Goal: Information Seeking & Learning: Learn about a topic

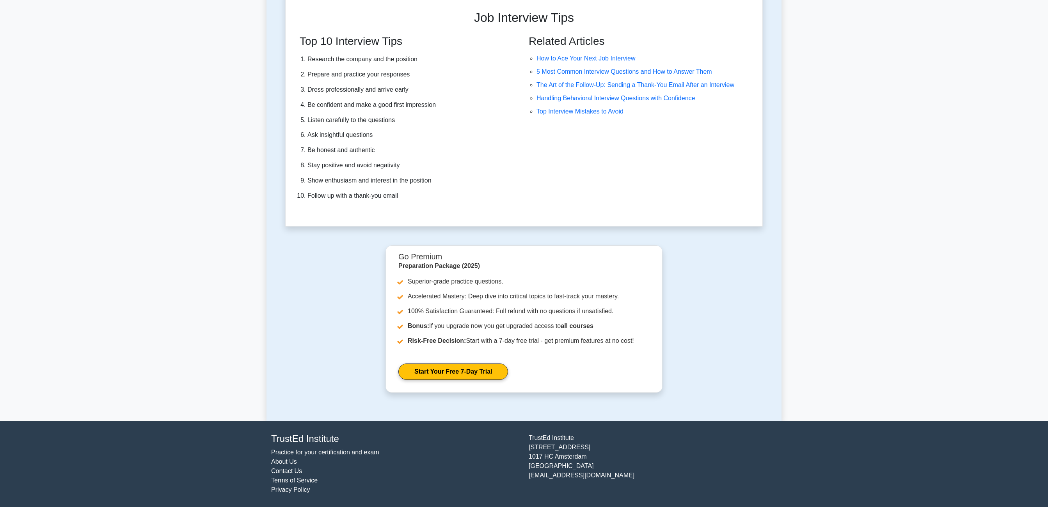
scroll to position [21888, 0]
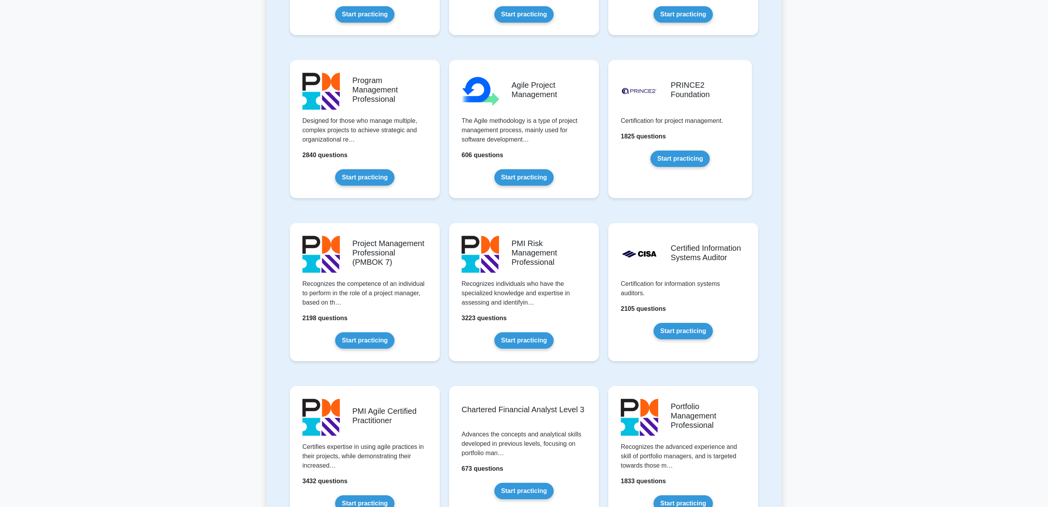
scroll to position [0, 0]
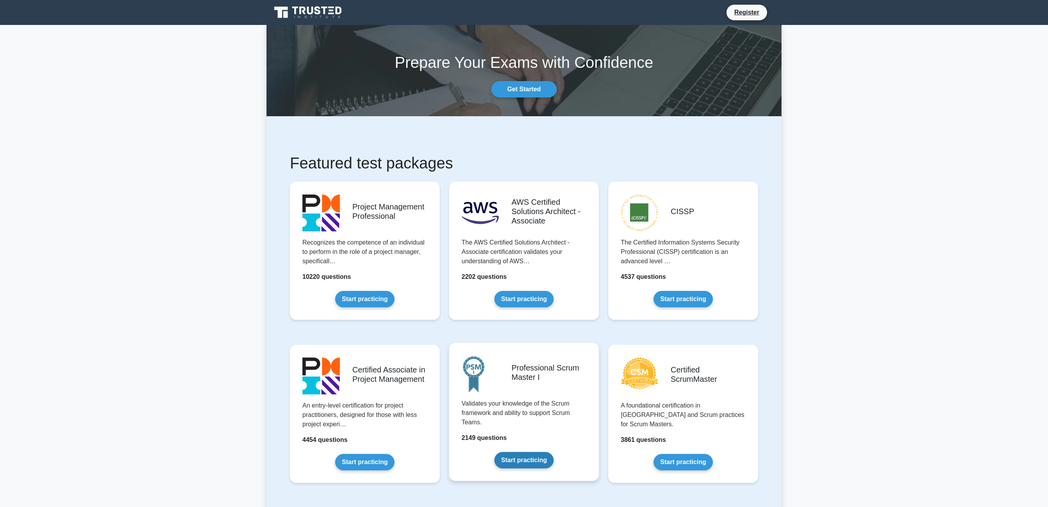
click at [538, 452] on link "Start practicing" at bounding box center [523, 460] width 59 height 16
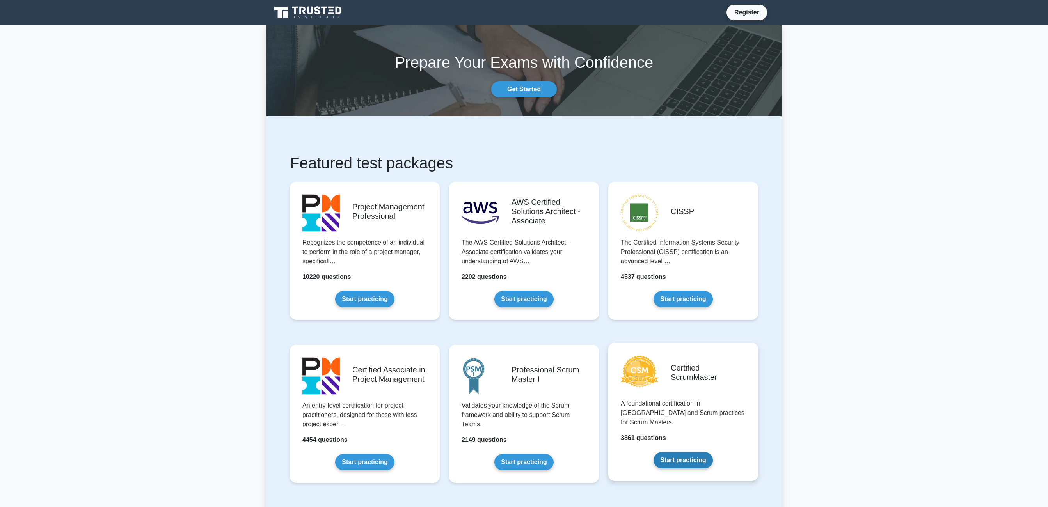
click at [681, 452] on link "Start practicing" at bounding box center [682, 460] width 59 height 16
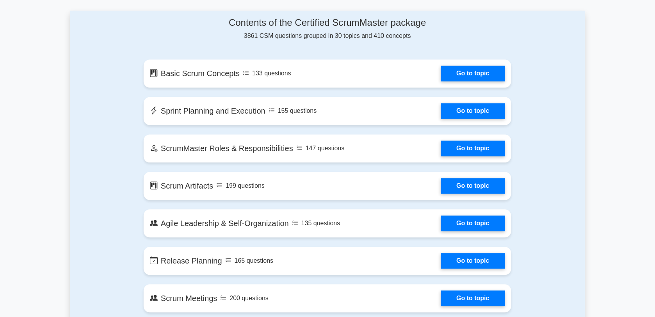
scroll to position [412, 0]
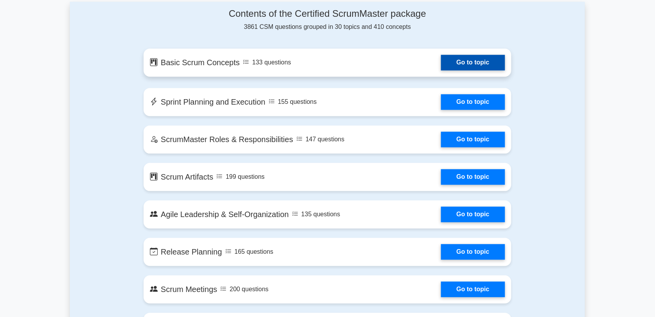
click at [473, 65] on link "Go to topic" at bounding box center [473, 63] width 64 height 16
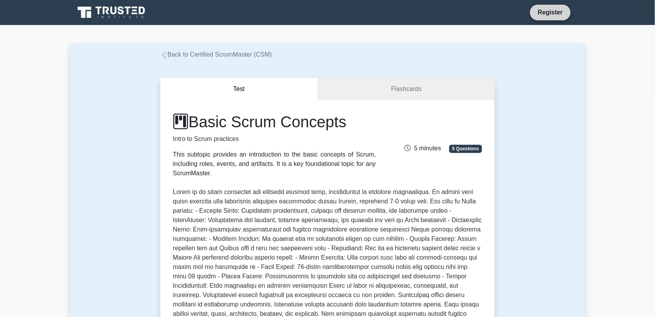
click at [555, 14] on link "Register" at bounding box center [550, 12] width 34 height 10
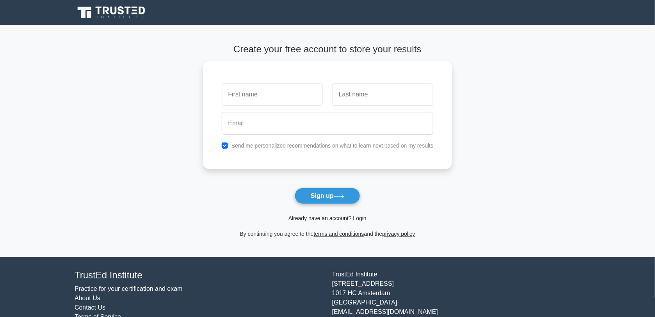
click at [340, 220] on link "Already have an account? Login" at bounding box center [327, 218] width 78 height 6
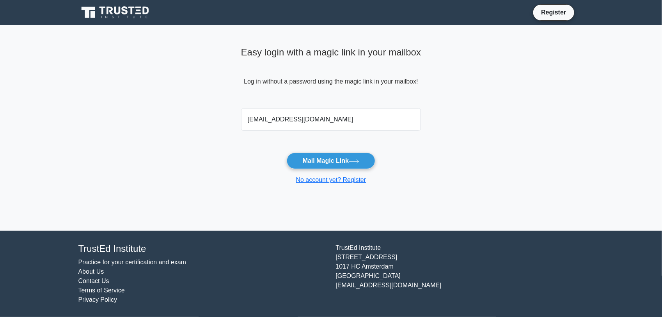
type input "[EMAIL_ADDRESS][DOMAIN_NAME]"
click at [287, 153] on button "Mail Magic Link" at bounding box center [331, 161] width 89 height 16
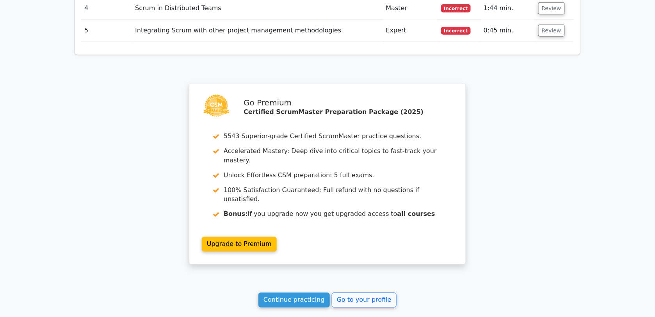
scroll to position [1138, 0]
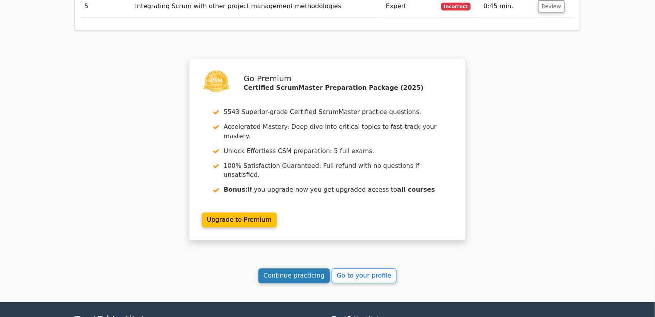
click at [287, 268] on link "Continue practicing" at bounding box center [293, 275] width 71 height 15
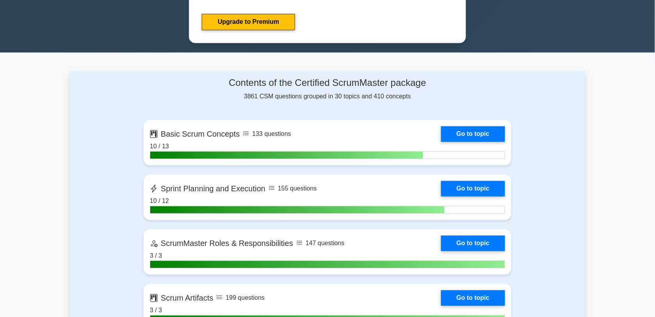
scroll to position [444, 0]
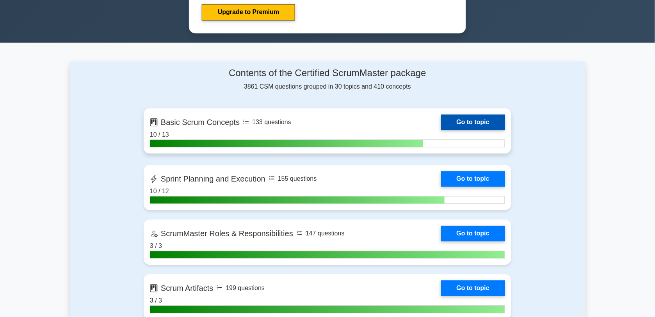
click at [489, 118] on link "Go to topic" at bounding box center [473, 122] width 64 height 16
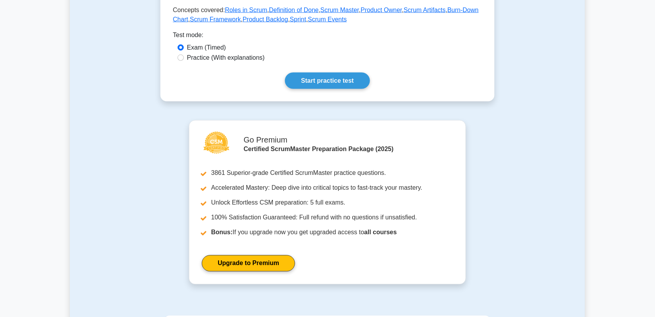
scroll to position [479, 0]
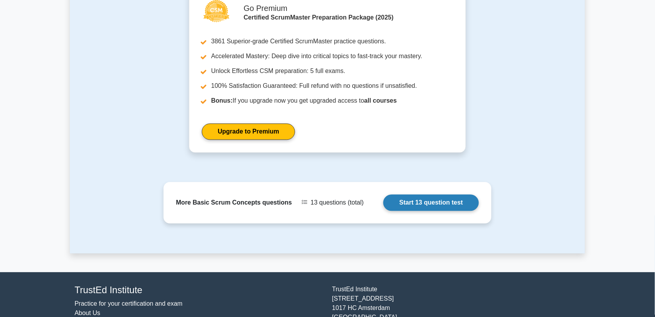
click at [433, 204] on link "Start 13 question test" at bounding box center [431, 202] width 96 height 16
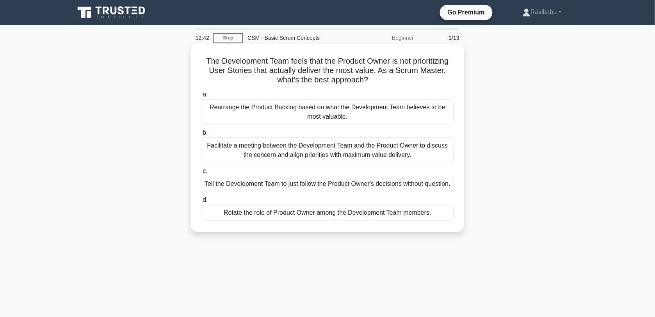
click at [405, 155] on div "Facilitate a meeting between the Development Team and the Product Owner to disc…" at bounding box center [327, 150] width 253 height 26
click at [201, 135] on input "b. Facilitate a meeting between the Development Team and the Product Owner to d…" at bounding box center [201, 132] width 0 height 5
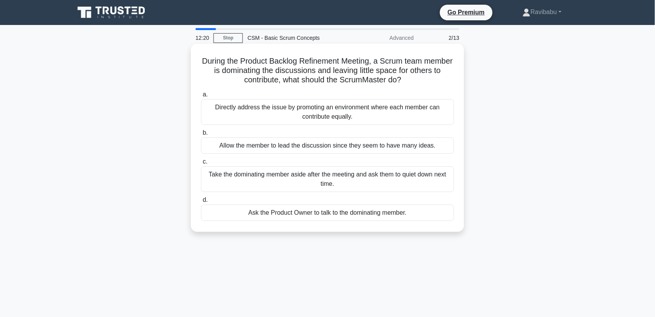
click at [374, 120] on div "Directly address the issue by promoting an environment where each member can co…" at bounding box center [327, 112] width 253 height 26
click at [201, 97] on input "a. Directly address the issue by promoting an environment where each member can…" at bounding box center [201, 94] width 0 height 5
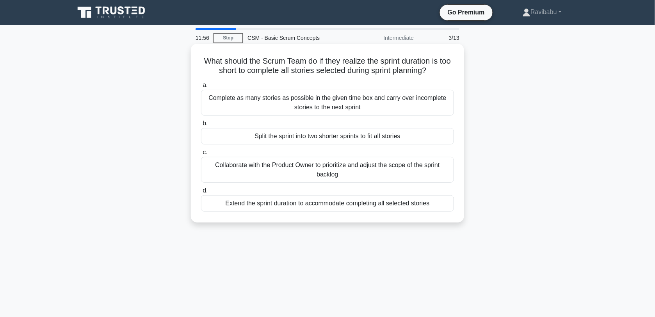
click at [380, 170] on div "Collaborate with the Product Owner to prioritize and adjust the scope of the sp…" at bounding box center [327, 170] width 253 height 26
click at [201, 155] on input "c. Collaborate with the Product Owner to prioritize and adjust the scope of the…" at bounding box center [201, 152] width 0 height 5
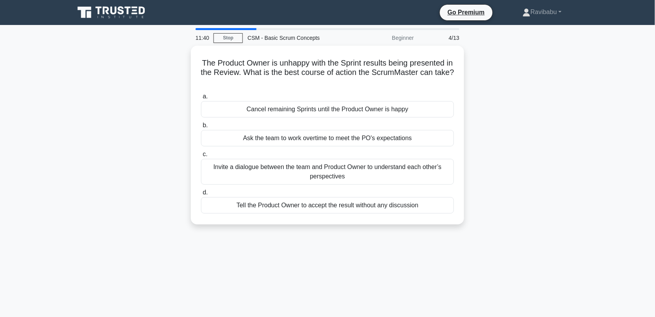
click at [380, 170] on div "Invite a dialogue between the team and Product Owner to understand each other’s…" at bounding box center [327, 172] width 253 height 26
click at [201, 157] on input "c. Invite a dialogue between the team and Product Owner to understand each othe…" at bounding box center [201, 154] width 0 height 5
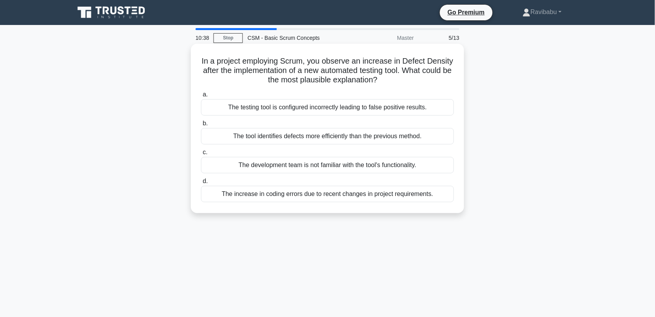
click at [380, 169] on div "The development team is not familiar with the tool's functionality." at bounding box center [327, 165] width 253 height 16
click at [201, 155] on input "c. The development team is not familiar with the tool's functionality." at bounding box center [201, 152] width 0 height 5
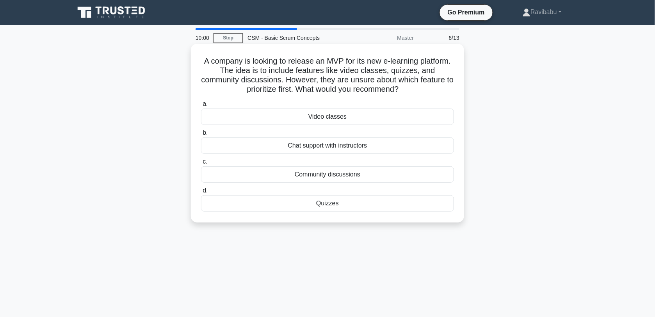
click at [372, 149] on div "Chat support with instructors" at bounding box center [327, 145] width 253 height 16
click at [201, 135] on input "b. Chat support with instructors" at bounding box center [201, 132] width 0 height 5
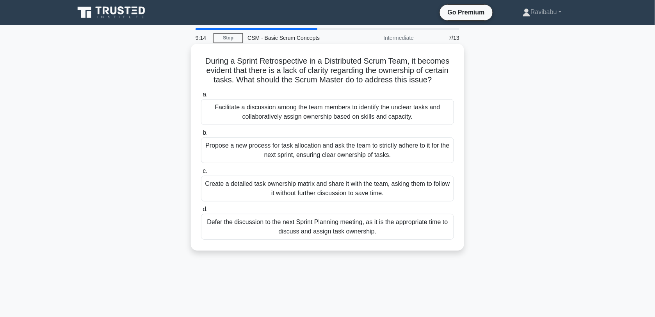
click at [360, 113] on div "Facilitate a discussion among the team members to identify the unclear tasks an…" at bounding box center [327, 112] width 253 height 26
click at [201, 97] on input "a. Facilitate a discussion among the team members to identify the unclear tasks…" at bounding box center [201, 94] width 0 height 5
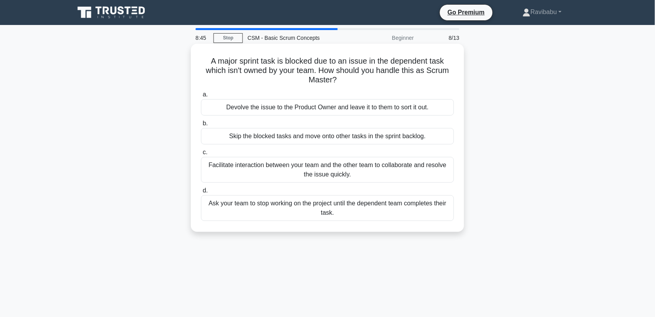
click at [364, 168] on div "Facilitate interaction between your team and the other team to collaborate and …" at bounding box center [327, 170] width 253 height 26
click at [201, 155] on input "c. Facilitate interaction between your team and the other team to collaborate a…" at bounding box center [201, 152] width 0 height 5
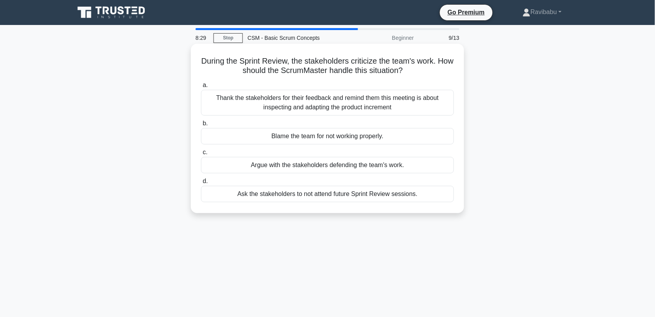
click at [366, 106] on div "Thank the stakeholders for their feedback and remind them this meeting is about…" at bounding box center [327, 103] width 253 height 26
click at [201, 88] on input "a. Thank the stakeholders for their feedback and remind them this meeting is ab…" at bounding box center [201, 85] width 0 height 5
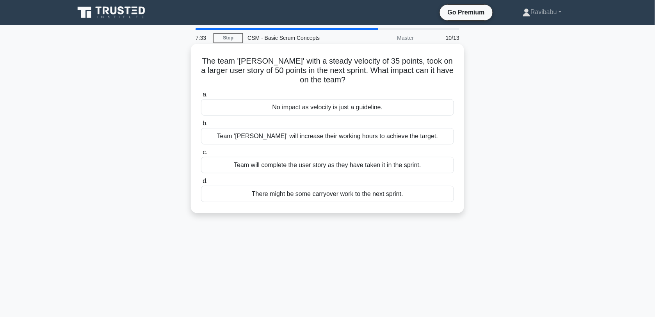
click at [369, 164] on div "Team will complete the user story as they have taken it in the sprint." at bounding box center [327, 165] width 253 height 16
click at [201, 155] on input "c. Team will complete the user story as they have taken it in the sprint." at bounding box center [201, 152] width 0 height 5
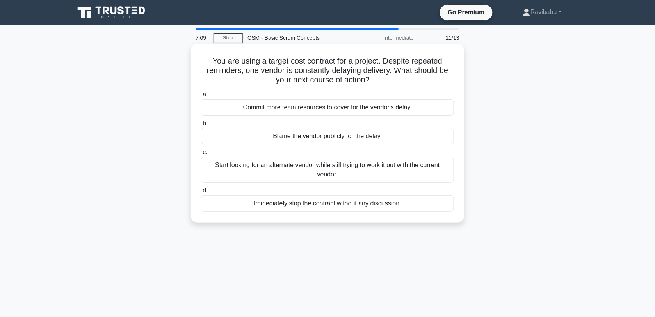
click at [372, 173] on div "Start looking for an alternate vendor while still trying to work it out with th…" at bounding box center [327, 170] width 253 height 26
click at [201, 155] on input "c. Start looking for an alternate vendor while still trying to work it out with…" at bounding box center [201, 152] width 0 height 5
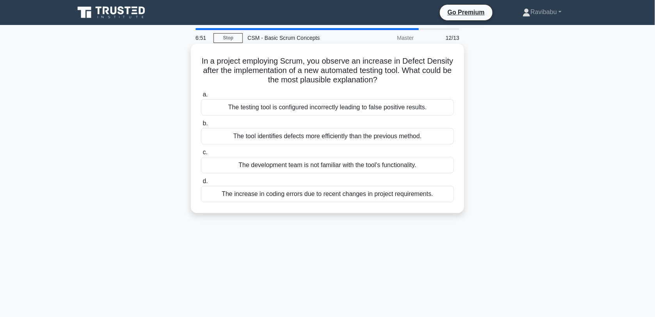
click at [375, 170] on div "The development team is not familiar with the tool's functionality." at bounding box center [327, 165] width 253 height 16
click at [201, 155] on input "c. The development team is not familiar with the tool's functionality." at bounding box center [201, 152] width 0 height 5
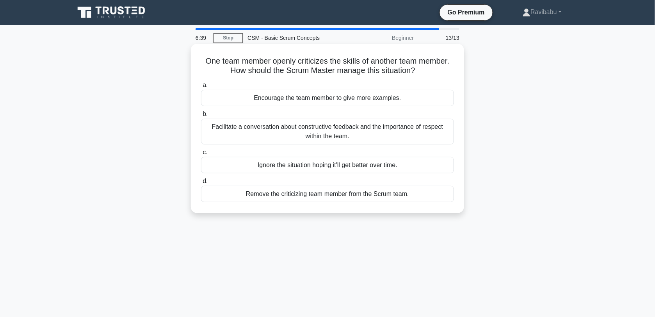
click at [389, 137] on div "Facilitate a conversation about constructive feedback and the importance of res…" at bounding box center [327, 132] width 253 height 26
click at [201, 117] on input "b. Facilitate a conversation about constructive feedback and the importance of …" at bounding box center [201, 114] width 0 height 5
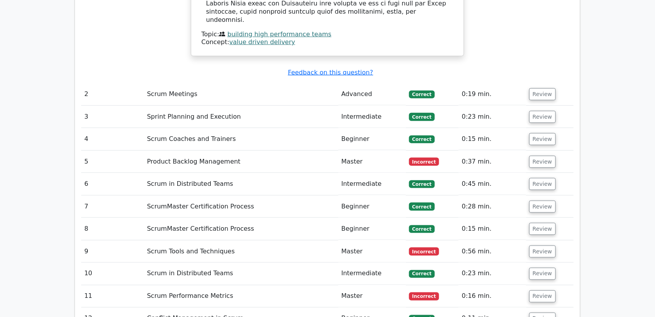
scroll to position [1062, 0]
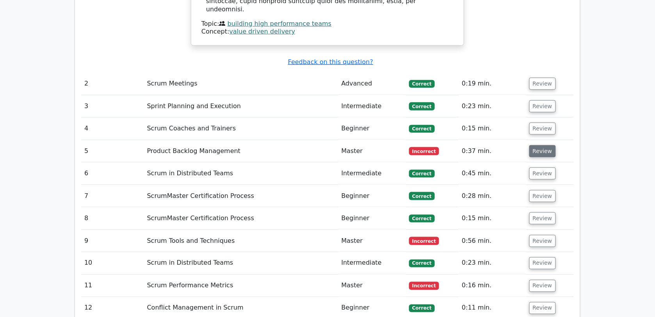
click at [544, 145] on button "Review" at bounding box center [542, 151] width 27 height 12
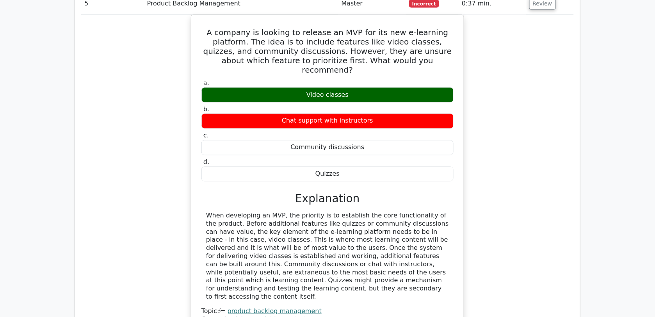
scroll to position [1418, 0]
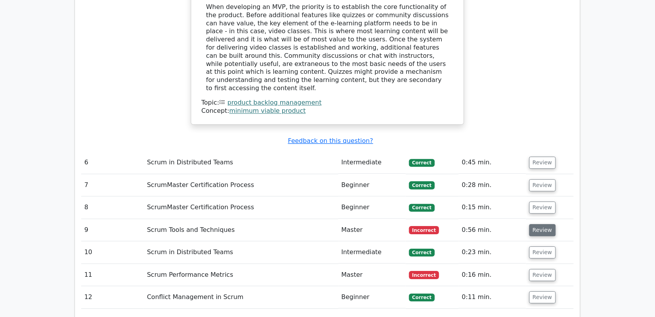
click at [537, 224] on button "Review" at bounding box center [542, 230] width 27 height 12
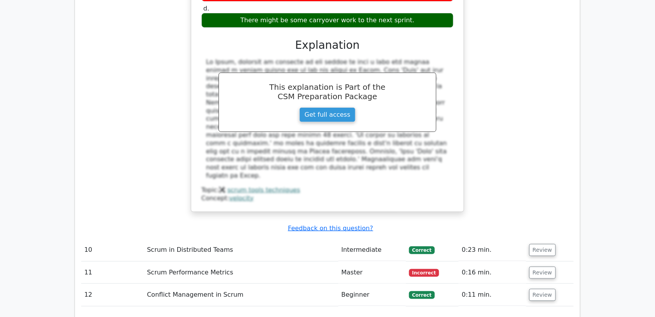
scroll to position [1798, 0]
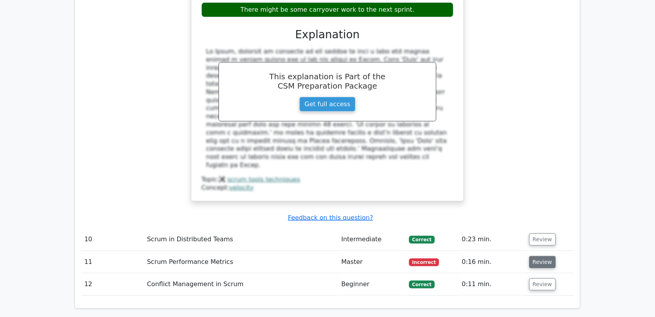
click at [545, 256] on button "Review" at bounding box center [542, 262] width 27 height 12
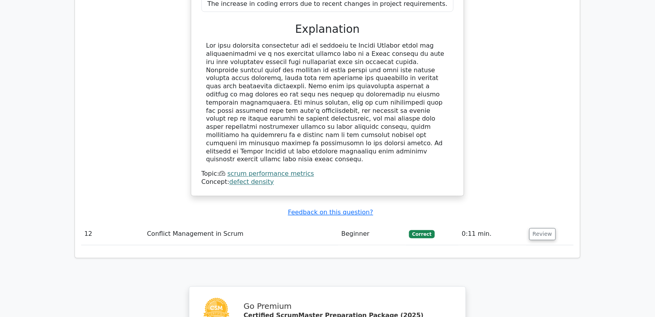
scroll to position [2416, 0]
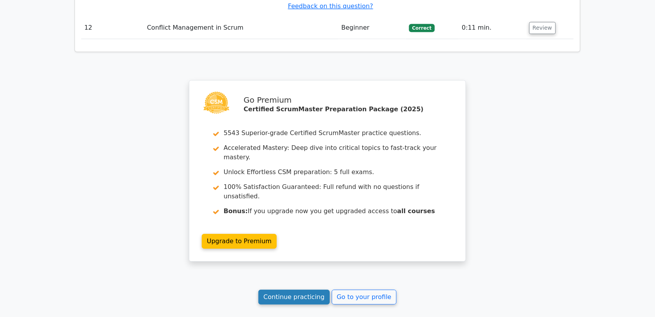
click at [283, 289] on link "Continue practicing" at bounding box center [293, 296] width 71 height 15
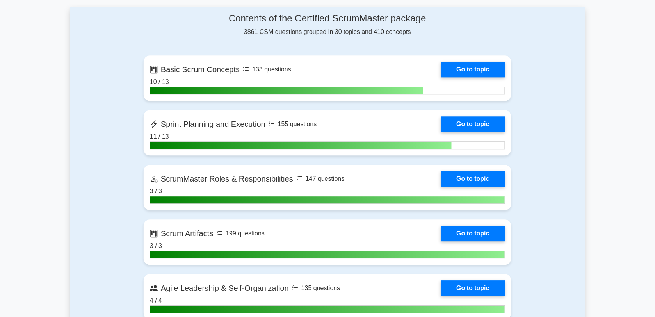
scroll to position [493, 0]
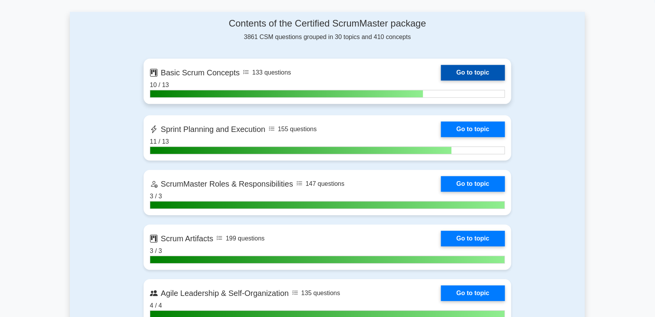
click at [475, 69] on link "Go to topic" at bounding box center [473, 73] width 64 height 16
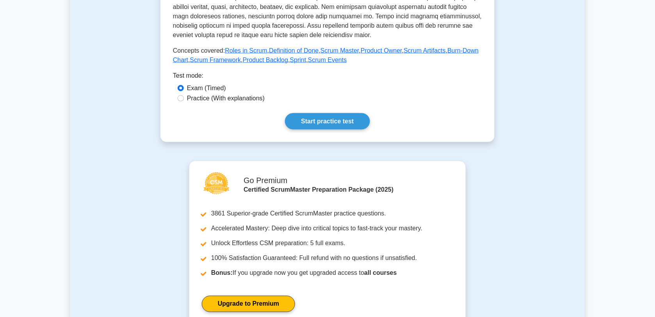
scroll to position [305, 0]
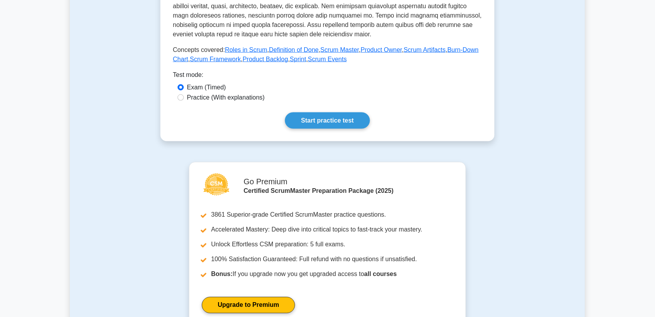
click at [206, 98] on label "Practice (With explanations)" at bounding box center [226, 97] width 78 height 9
click at [184, 98] on input "Practice (With explanations)" at bounding box center [180, 97] width 6 height 6
radio input "true"
click at [197, 88] on label "Exam (Timed)" at bounding box center [206, 87] width 39 height 9
click at [184, 88] on input "Exam (Timed)" at bounding box center [180, 87] width 6 height 6
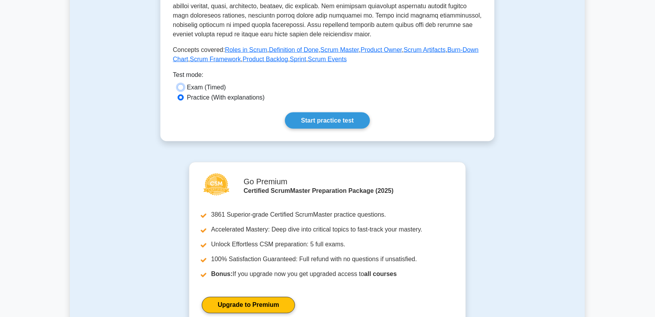
radio input "true"
click at [321, 124] on link "Start practice test" at bounding box center [327, 120] width 85 height 16
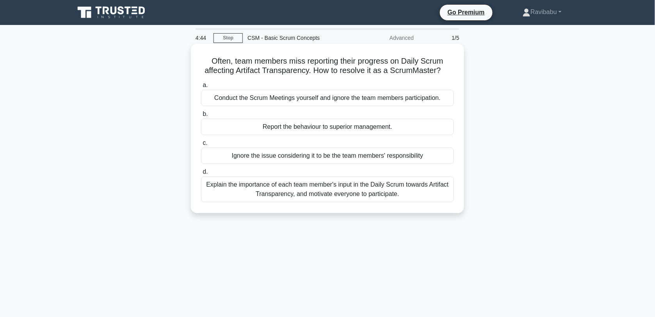
click at [404, 194] on div "Explain the importance of each team member's input in the Daily Scrum towards A…" at bounding box center [327, 189] width 253 height 26
click at [201, 174] on input "d. Explain the importance of each team member's input in the Daily Scrum toward…" at bounding box center [201, 171] width 0 height 5
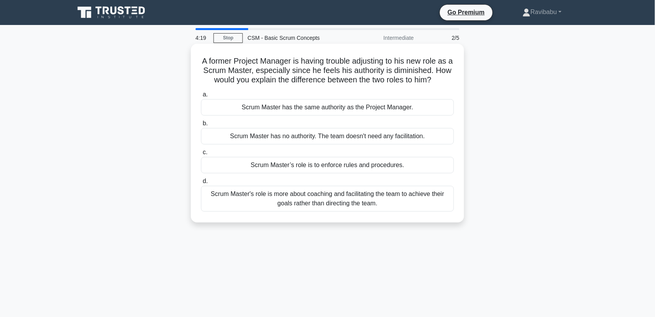
click at [393, 211] on div "Scrum Master's role is more about coaching and facilitating the team to achieve…" at bounding box center [327, 199] width 253 height 26
click at [201, 184] on input "d. Scrum Master's role is more about coaching and facilitating the team to achi…" at bounding box center [201, 181] width 0 height 5
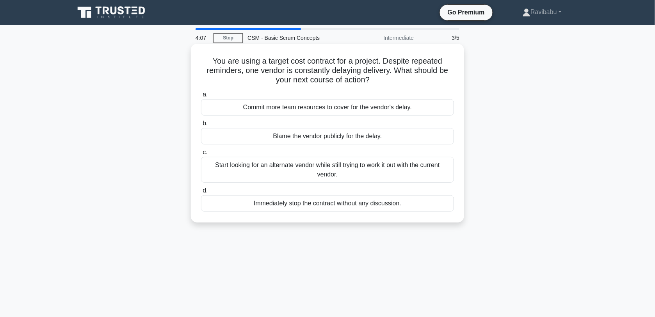
click at [391, 174] on div "Start looking for an alternate vendor while still trying to work it out with th…" at bounding box center [327, 170] width 253 height 26
click at [201, 155] on input "c. Start looking for an alternate vendor while still trying to work it out with…" at bounding box center [201, 152] width 0 height 5
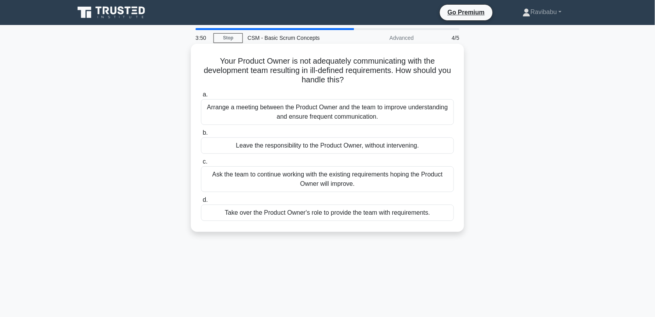
click at [373, 120] on div "Arrange a meeting between the Product Owner and the team to improve understandi…" at bounding box center [327, 112] width 253 height 26
click at [201, 97] on input "a. Arrange a meeting between the Product Owner and the team to improve understa…" at bounding box center [201, 94] width 0 height 5
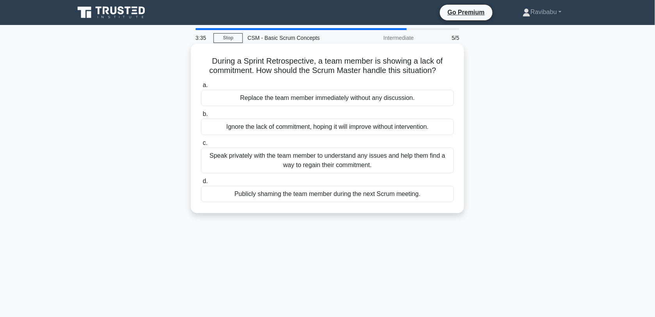
click at [386, 166] on div "Speak privately with the team member to understand any issues and help them fin…" at bounding box center [327, 160] width 253 height 26
click at [201, 146] on input "c. Speak privately with the team member to understand any issues and help them …" at bounding box center [201, 142] width 0 height 5
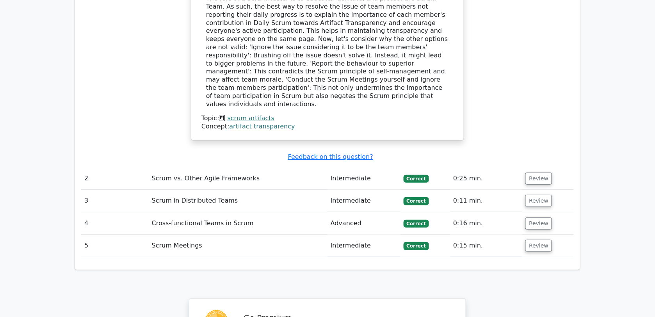
scroll to position [1071, 0]
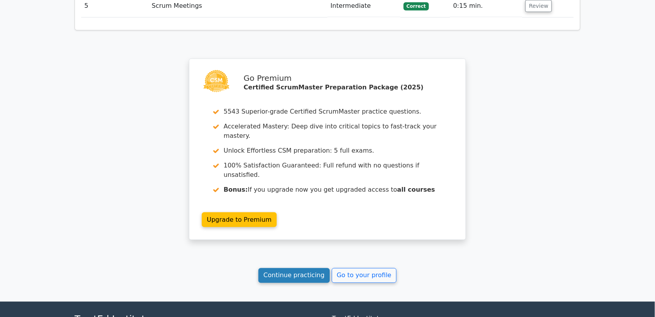
click at [291, 268] on link "Continue practicing" at bounding box center [293, 275] width 71 height 15
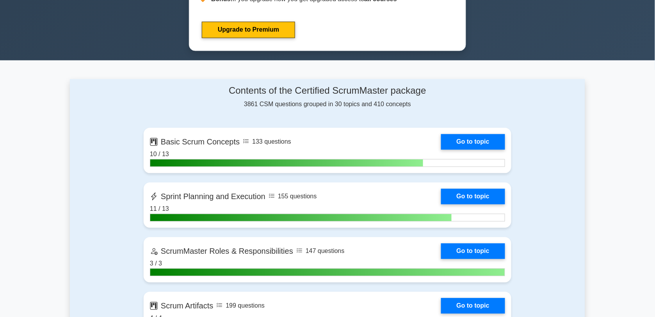
scroll to position [431, 0]
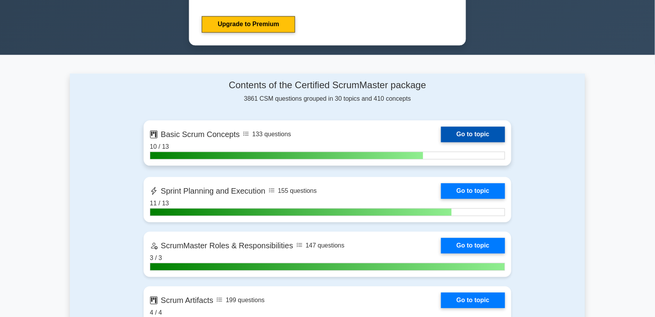
click at [441, 142] on link "Go to topic" at bounding box center [473, 135] width 64 height 16
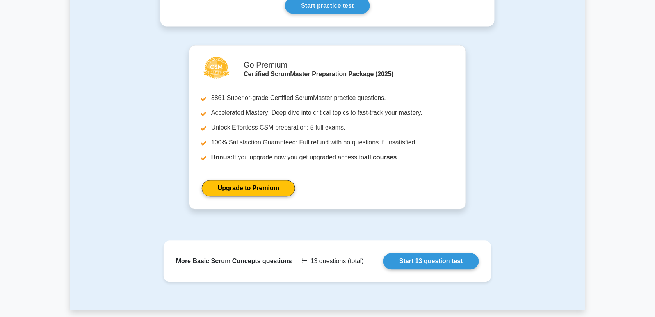
scroll to position [428, 0]
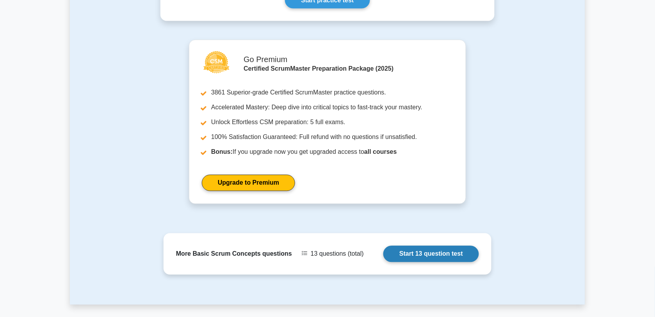
click at [444, 252] on link "Start 13 question test" at bounding box center [431, 254] width 96 height 16
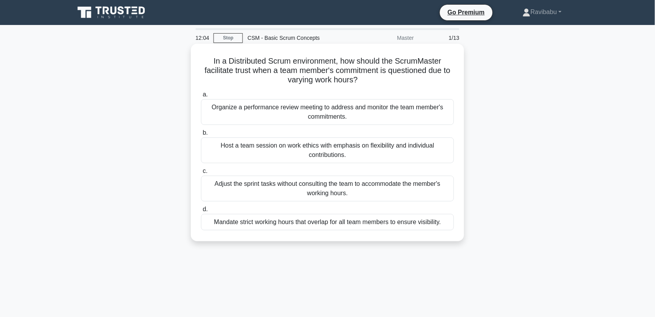
click at [389, 156] on div "Host a team session on work ethics with emphasis on flexibility and individual …" at bounding box center [327, 150] width 253 height 26
click at [201, 135] on input "b. Host a team session on work ethics with emphasis on flexibility and individu…" at bounding box center [201, 132] width 0 height 5
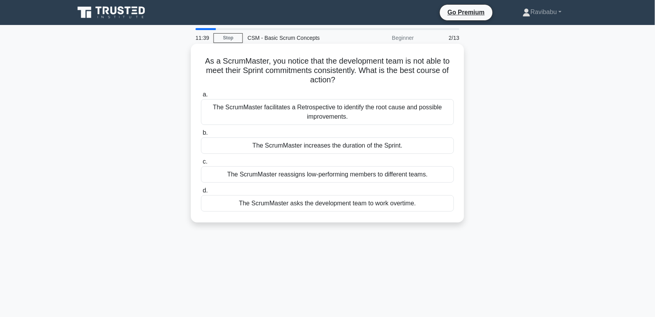
click at [384, 120] on div "The ScrumMaster facilitates a Retrospective to identify the root cause and poss…" at bounding box center [327, 112] width 253 height 26
click at [201, 97] on input "a. The ScrumMaster facilitates a Retrospective to identify the root cause and p…" at bounding box center [201, 94] width 0 height 5
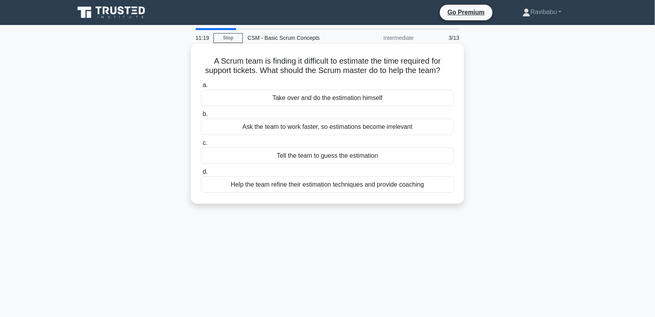
click at [378, 186] on div "Help the team refine their estimation techniques and provide coaching" at bounding box center [327, 184] width 253 height 16
click at [201, 174] on input "d. Help the team refine their estimation techniques and provide coaching" at bounding box center [201, 171] width 0 height 5
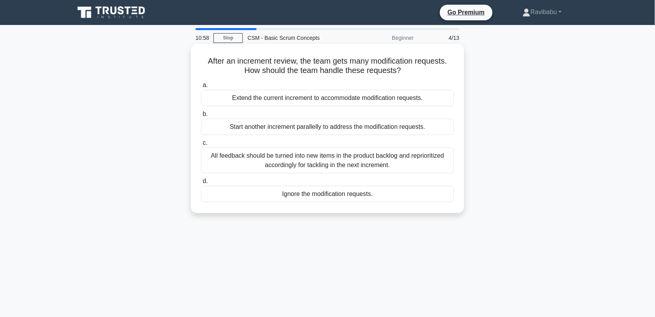
click at [381, 168] on div "All feedback should be turned into new items in the product backlog and reprior…" at bounding box center [327, 160] width 253 height 26
click at [201, 146] on input "c. All feedback should be turned into new items in the product backlog and repr…" at bounding box center [201, 142] width 0 height 5
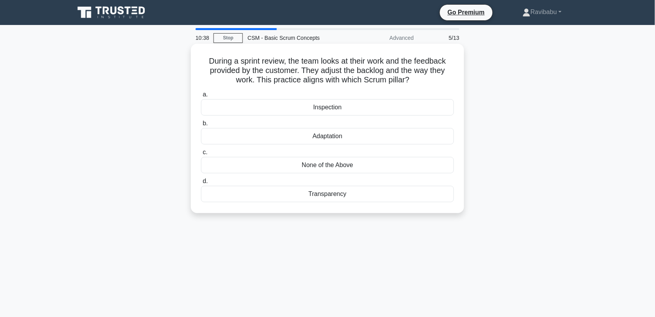
click at [360, 140] on div "Adaptation" at bounding box center [327, 136] width 253 height 16
click at [201, 126] on input "b. Adaptation" at bounding box center [201, 123] width 0 height 5
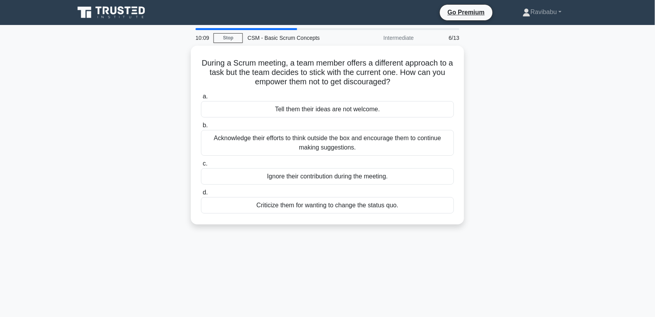
click at [360, 140] on div "Acknowledge their efforts to think outside the box and encourage them to contin…" at bounding box center [327, 143] width 253 height 26
click at [201, 128] on input "b. Acknowledge their efforts to think outside the box and encourage them to con…" at bounding box center [201, 125] width 0 height 5
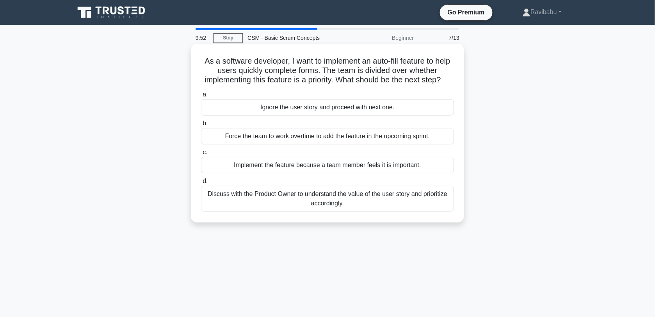
click at [363, 208] on div "Discuss with the Product Owner to understand the value of the user story and pr…" at bounding box center [327, 199] width 253 height 26
click at [201, 184] on input "d. Discuss with the Product Owner to understand the value of the user story and…" at bounding box center [201, 181] width 0 height 5
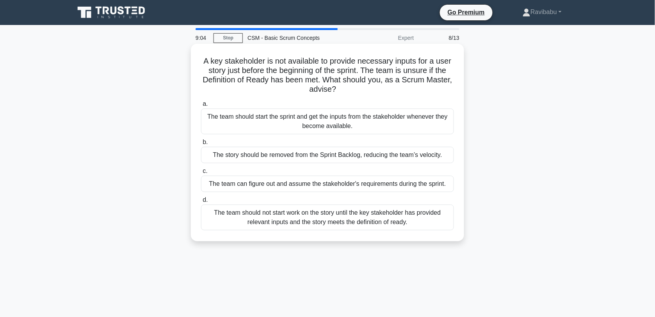
click at [363, 215] on div "The team should not start work on the story until the key stakeholder has provi…" at bounding box center [327, 217] width 253 height 26
click at [201, 202] on input "d. The team should not start work on the story until the key stakeholder has pr…" at bounding box center [201, 199] width 0 height 5
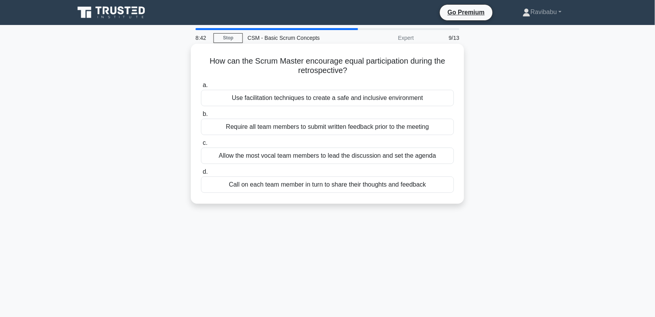
click at [363, 102] on div "Use facilitation techniques to create a safe and inclusive environment" at bounding box center [327, 98] width 253 height 16
click at [201, 88] on input "a. Use facilitation techniques to create a safe and inclusive environment" at bounding box center [201, 85] width 0 height 5
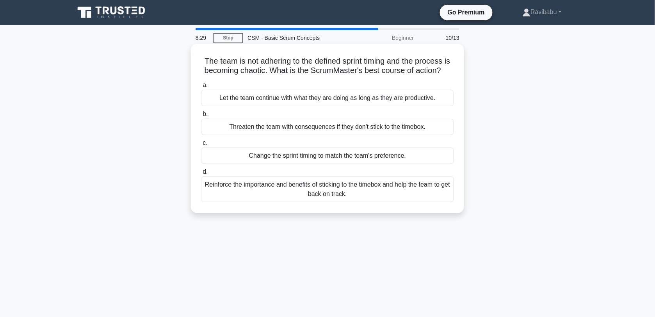
click at [374, 196] on div "Reinforce the importance and benefits of sticking to the timebox and help the t…" at bounding box center [327, 189] width 253 height 26
click at [201, 174] on input "d. Reinforce the importance and benefits of sticking to the timebox and help th…" at bounding box center [201, 171] width 0 height 5
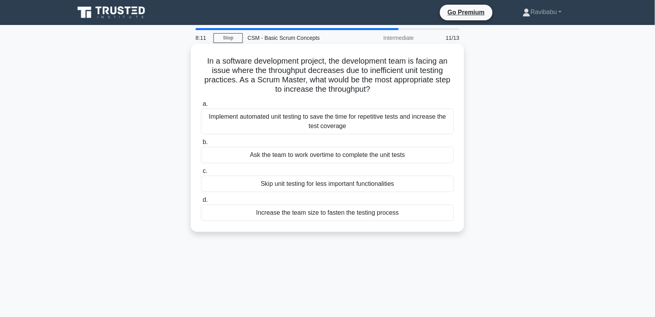
click at [348, 127] on div "Implement automated unit testing to save the time for repetitive tests and incr…" at bounding box center [327, 121] width 253 height 26
click at [201, 106] on input "a. Implement automated unit testing to save the time for repetitive tests and i…" at bounding box center [201, 103] width 0 height 5
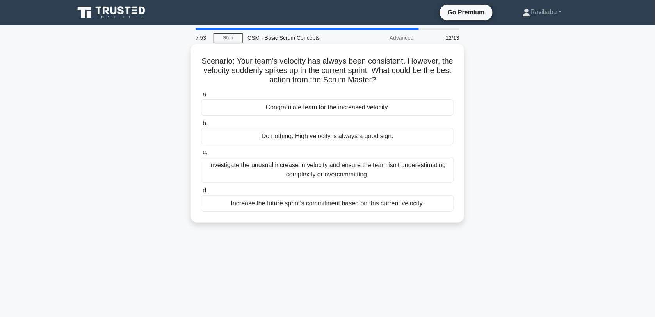
click at [352, 174] on div "Investigate the unusual increase in velocity and ensure the team isn’t underest…" at bounding box center [327, 170] width 253 height 26
click at [201, 155] on input "c. Investigate the unusual increase in velocity and ensure the team isn’t under…" at bounding box center [201, 152] width 0 height 5
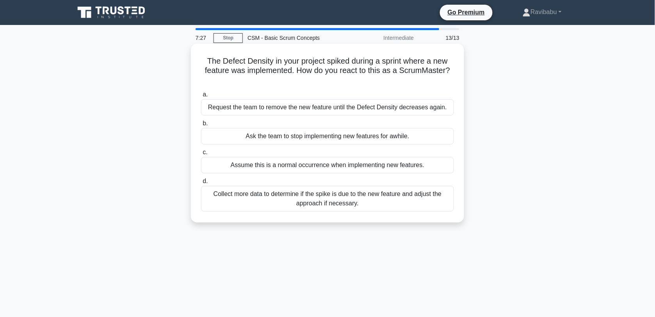
click at [361, 202] on div "Collect more data to determine if the spike is due to the new feature and adjus…" at bounding box center [327, 199] width 253 height 26
click at [201, 184] on input "d. Collect more data to determine if the spike is due to the new feature and ad…" at bounding box center [201, 181] width 0 height 5
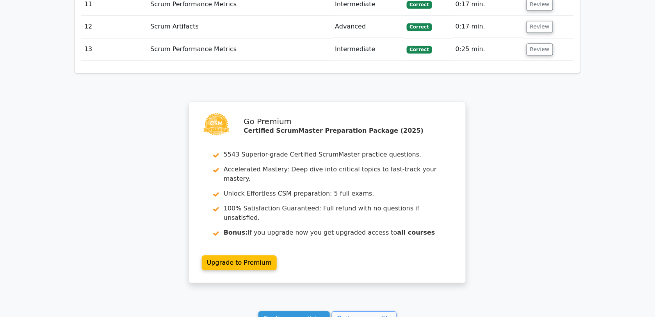
scroll to position [1381, 0]
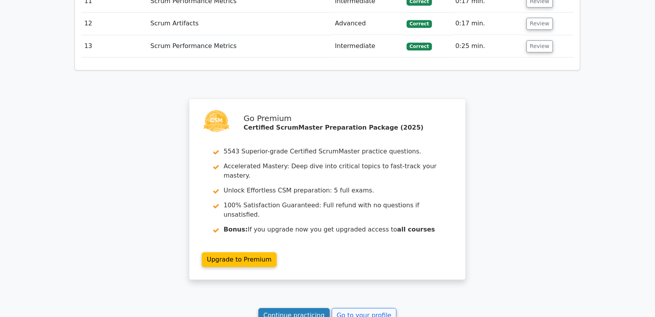
click at [301, 308] on link "Continue practicing" at bounding box center [293, 315] width 71 height 15
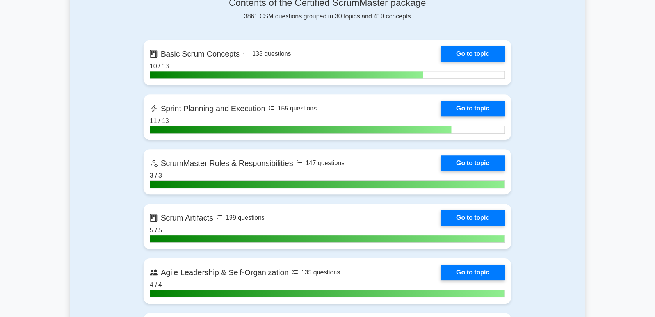
scroll to position [509, 0]
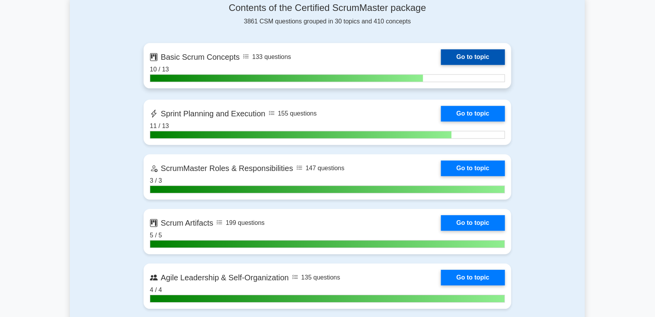
click at [486, 57] on link "Go to topic" at bounding box center [473, 57] width 64 height 16
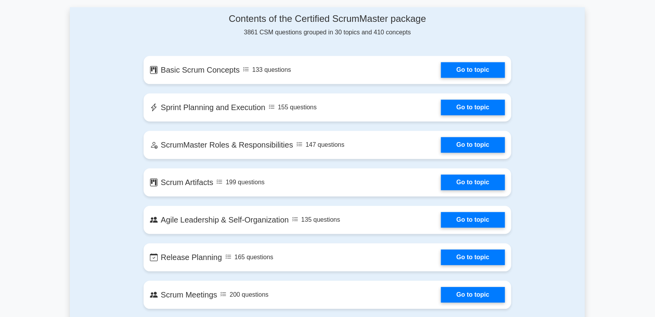
scroll to position [509, 0]
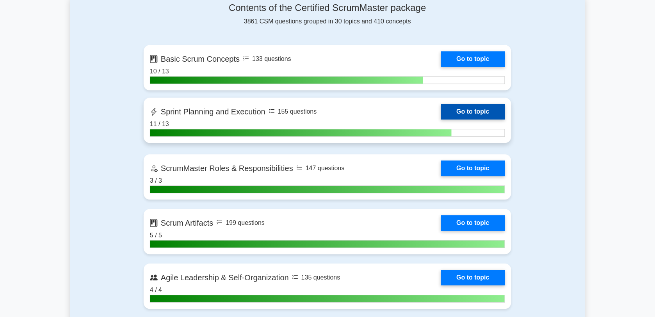
click at [441, 109] on link "Go to topic" at bounding box center [473, 112] width 64 height 16
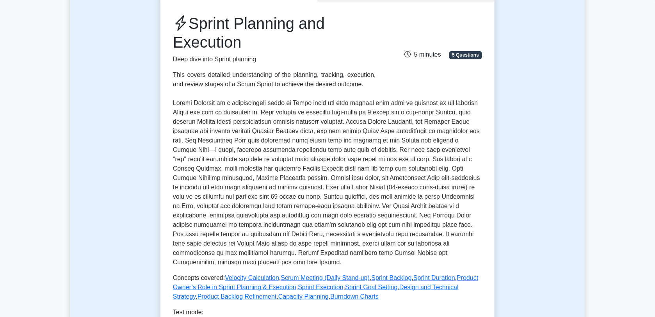
scroll to position [192, 0]
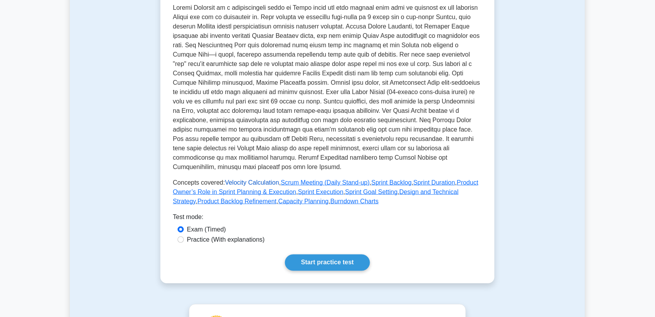
click at [248, 183] on link "Velocity Calculation" at bounding box center [252, 182] width 54 height 7
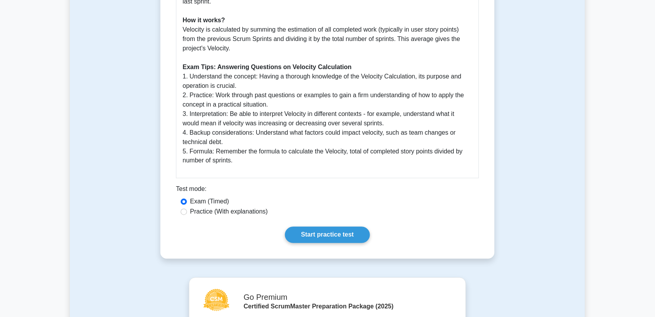
scroll to position [284, 0]
